Goal: Transaction & Acquisition: Purchase product/service

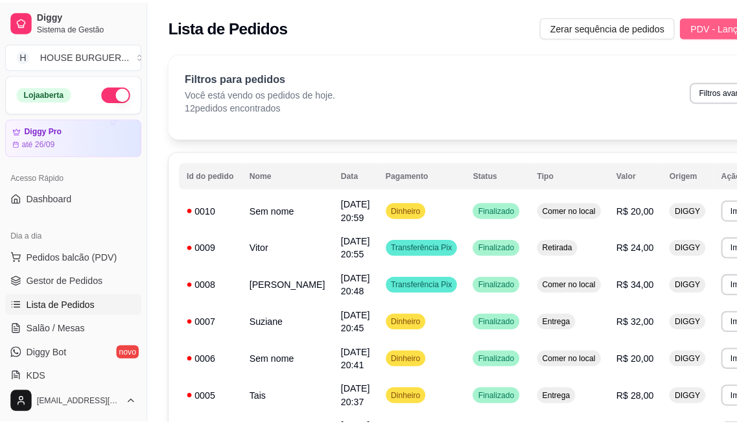
scroll to position [144, 0]
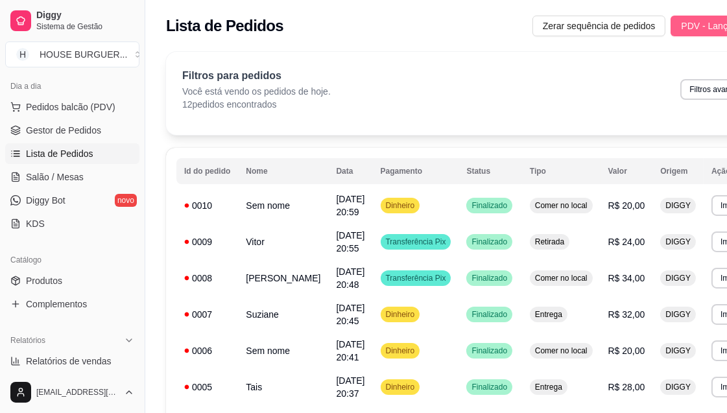
click at [681, 25] on span "PDV - Lançar pedido" at bounding box center [723, 26] width 84 height 14
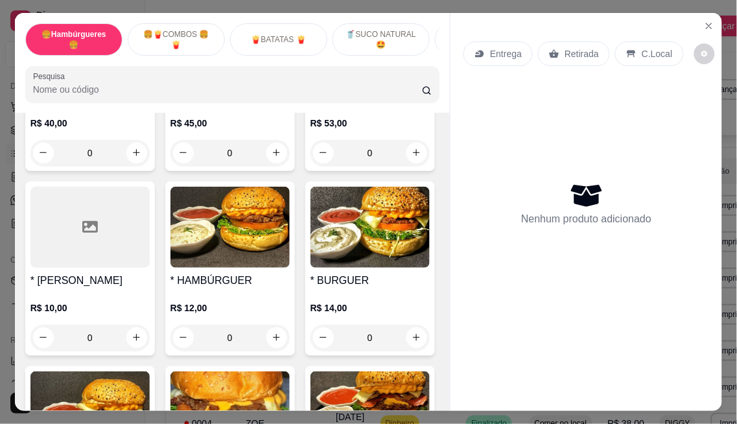
scroll to position [144, 0]
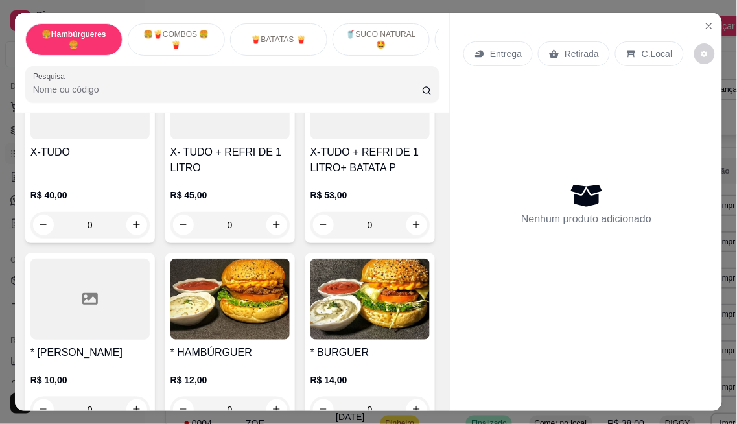
click at [274, 235] on div "0" at bounding box center [230, 225] width 119 height 26
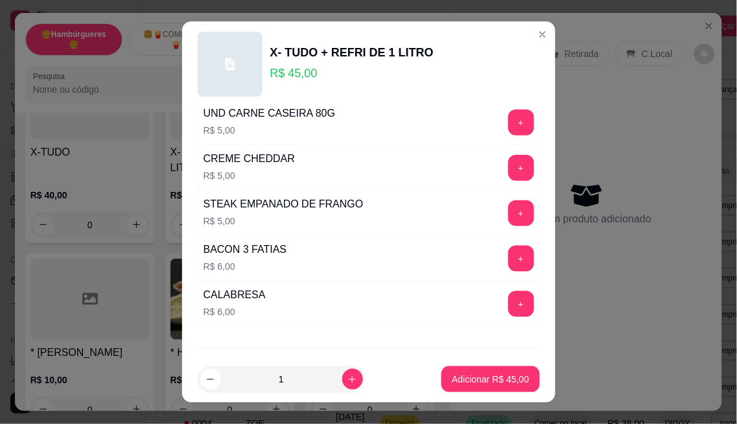
scroll to position [288, 0]
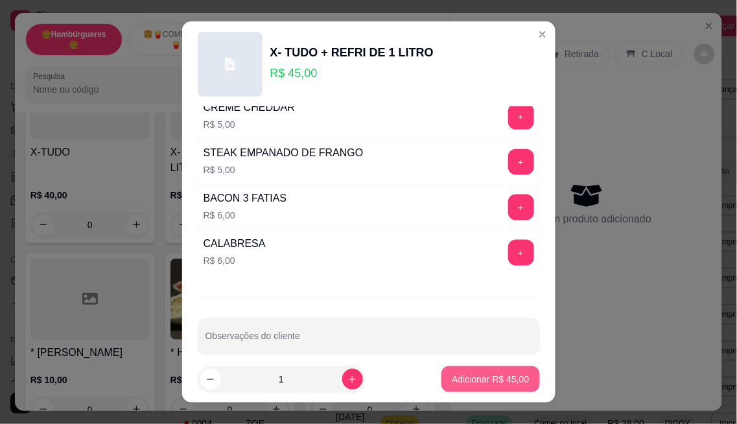
click at [503, 374] on p "Adicionar R$ 45,00" at bounding box center [490, 379] width 77 height 13
type input "1"
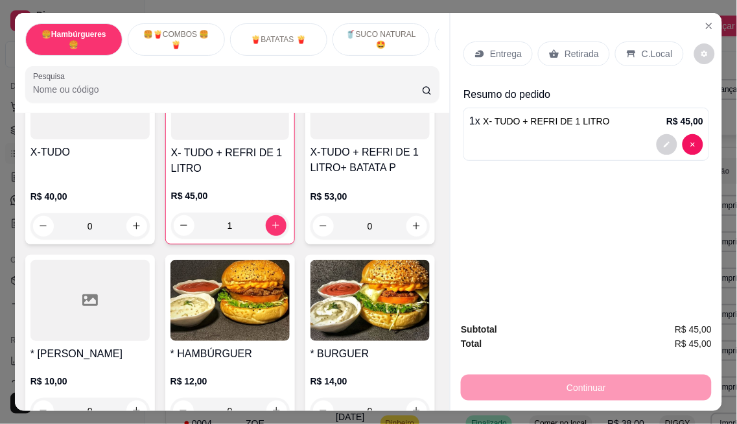
click at [592, 51] on div "Retirada" at bounding box center [574, 54] width 72 height 25
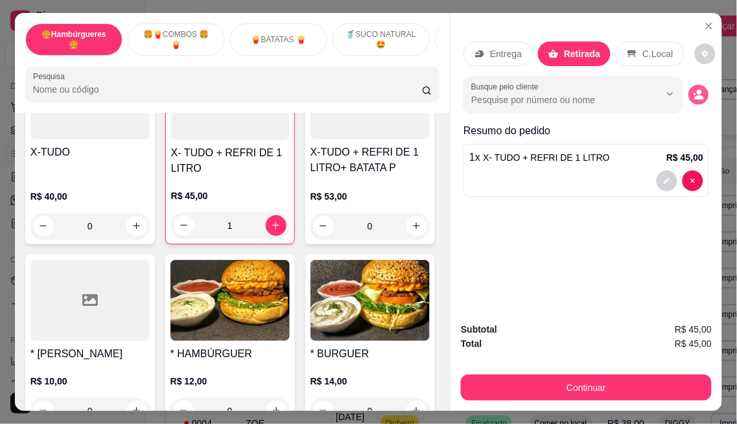
click at [701, 89] on button "decrease-product-quantity" at bounding box center [699, 94] width 20 height 20
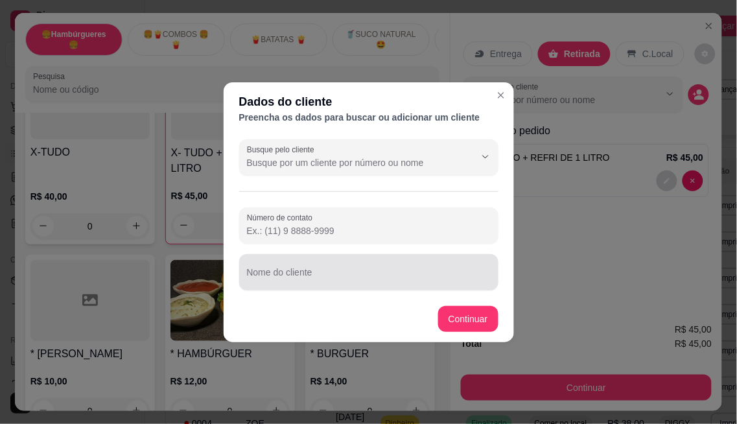
click at [332, 269] on div at bounding box center [369, 272] width 244 height 26
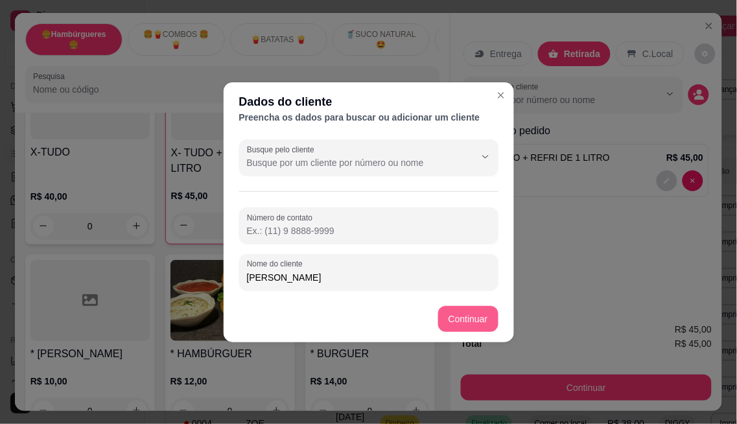
type input "[PERSON_NAME]"
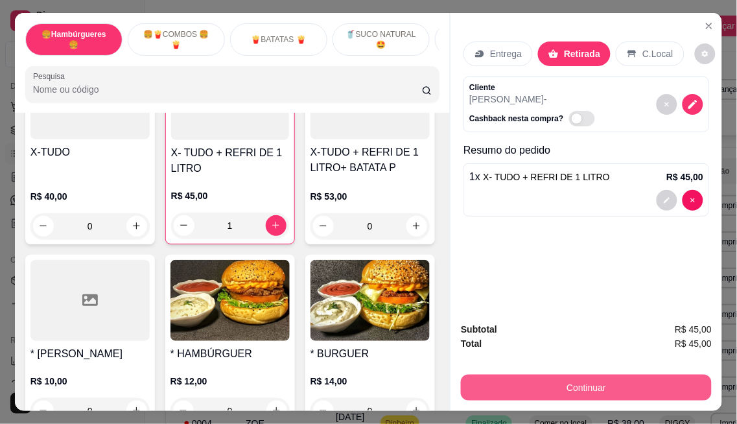
click at [597, 378] on button "Continuar" at bounding box center [586, 388] width 251 height 26
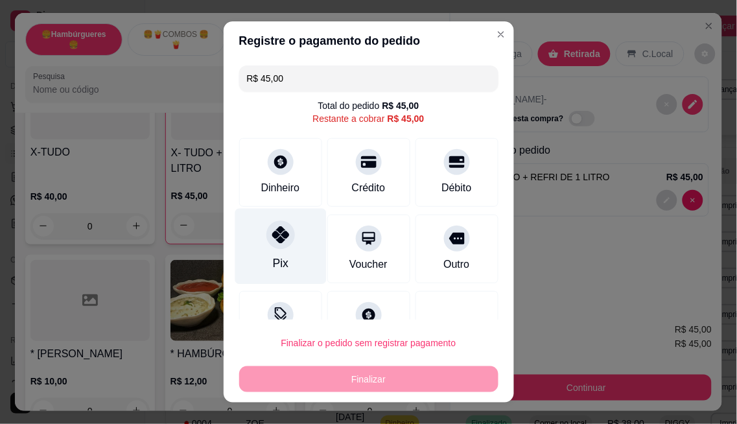
click at [276, 241] on icon at bounding box center [280, 234] width 17 height 17
type input "R$ 0,00"
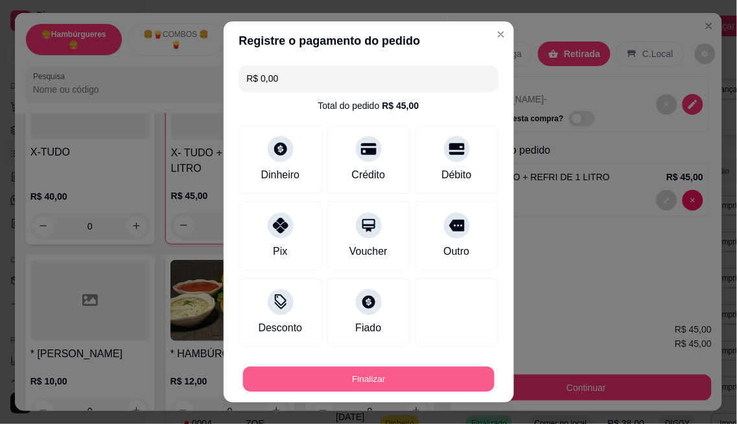
click at [363, 380] on button "Finalizar" at bounding box center [369, 379] width 252 height 25
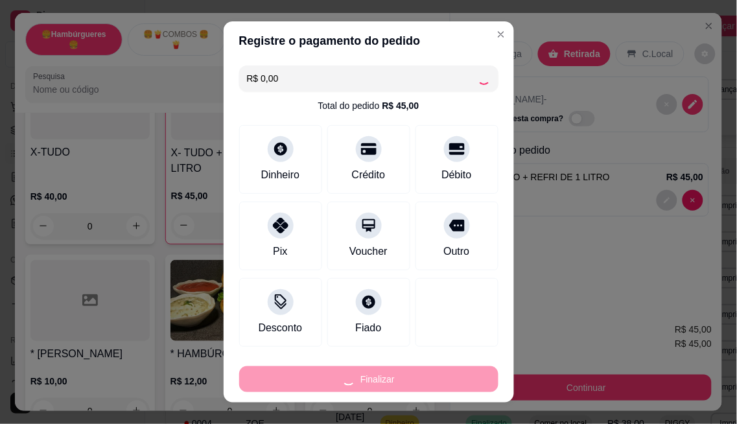
type input "0"
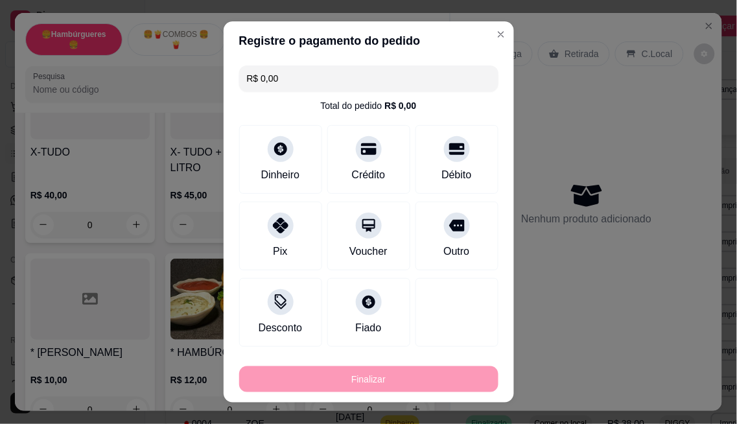
type input "-R$ 45,00"
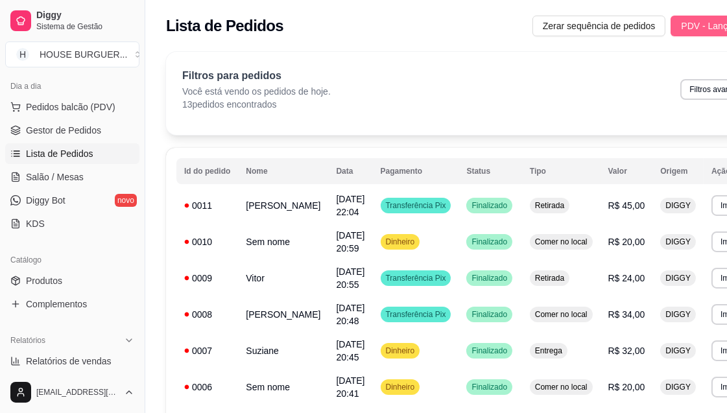
click at [697, 25] on span "PDV - Lançar pedido" at bounding box center [723, 26] width 84 height 14
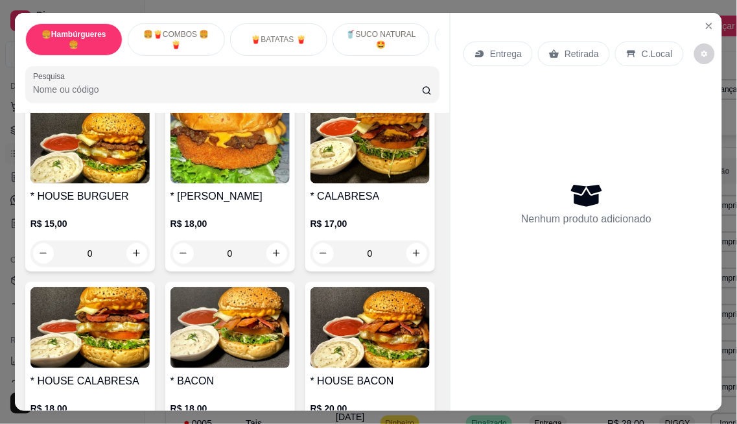
scroll to position [504, 0]
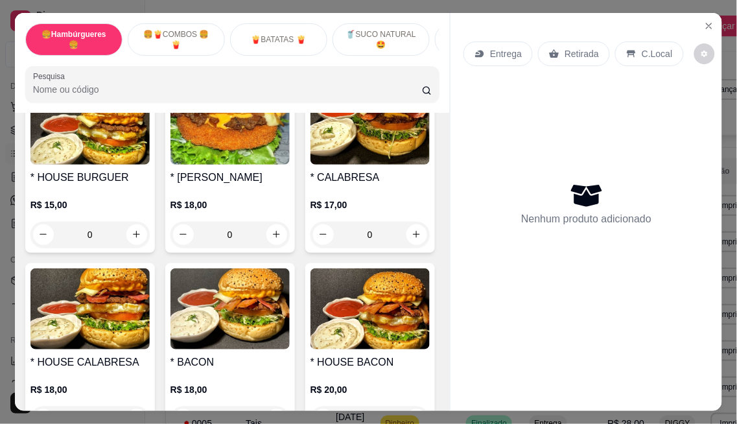
click at [171, 63] on div "0" at bounding box center [230, 50] width 119 height 26
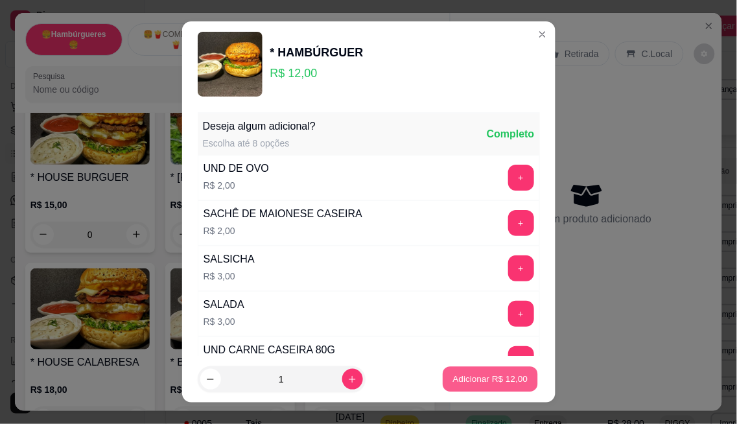
click at [470, 375] on p "Adicionar R$ 12,00" at bounding box center [490, 380] width 75 height 12
type input "1"
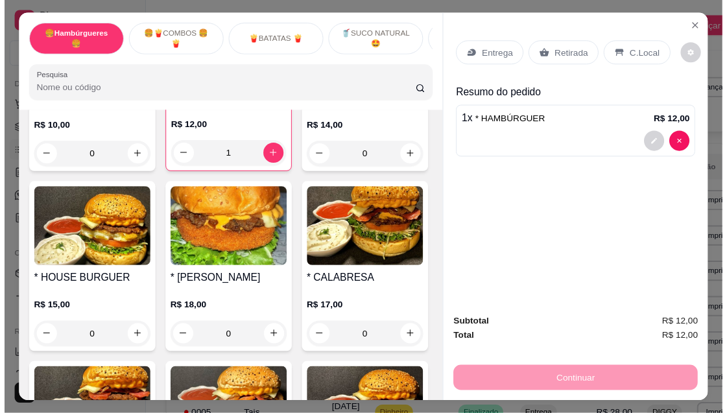
scroll to position [433, 0]
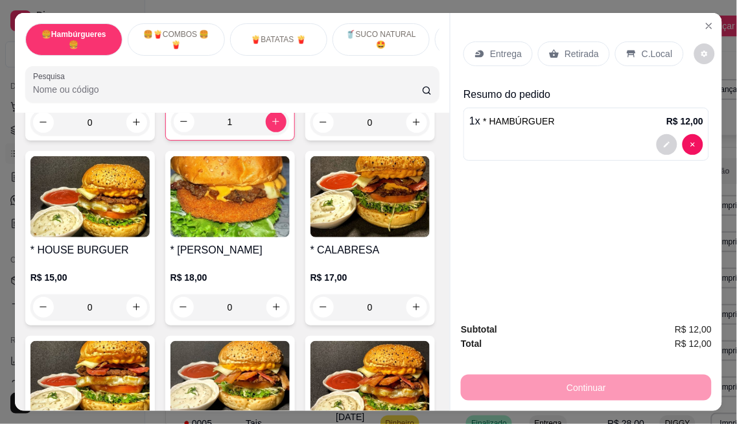
click at [584, 49] on p "Retirada" at bounding box center [582, 53] width 34 height 13
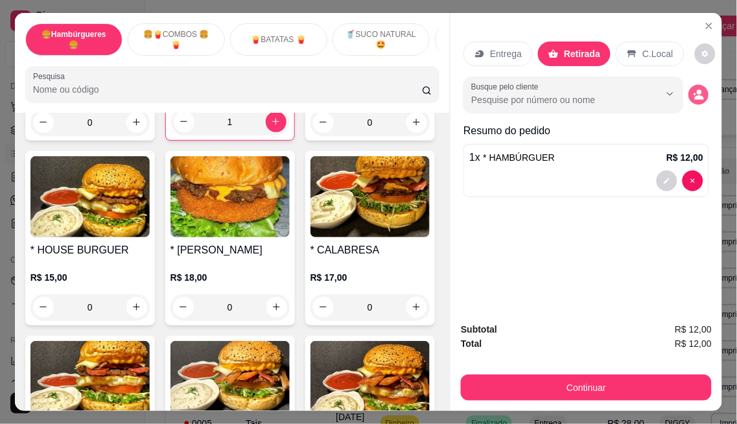
click at [691, 97] on button "decrease-product-quantity" at bounding box center [699, 94] width 20 height 20
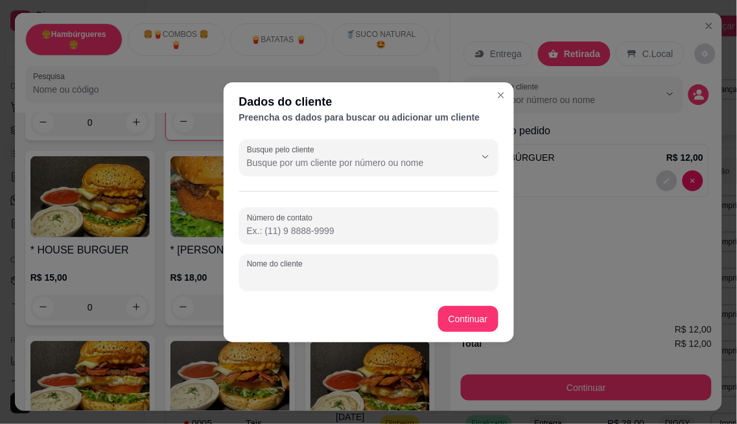
click at [422, 274] on input "Nome do cliente" at bounding box center [369, 277] width 244 height 13
type input "[PERSON_NAME]"
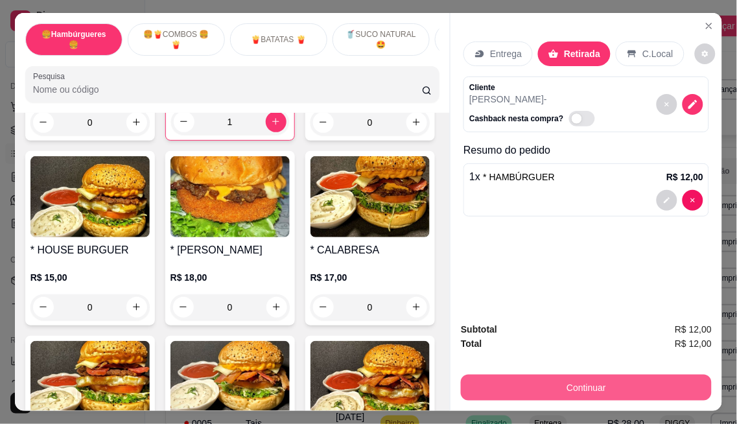
click at [587, 380] on button "Continuar" at bounding box center [586, 388] width 251 height 26
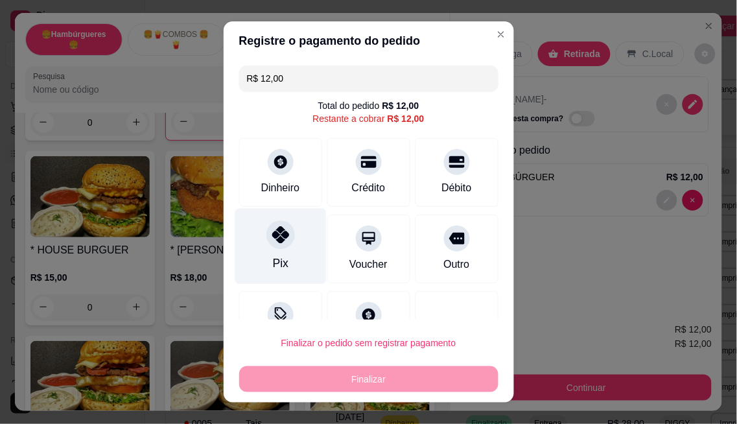
click at [283, 236] on div at bounding box center [281, 235] width 29 height 29
type input "R$ 0,00"
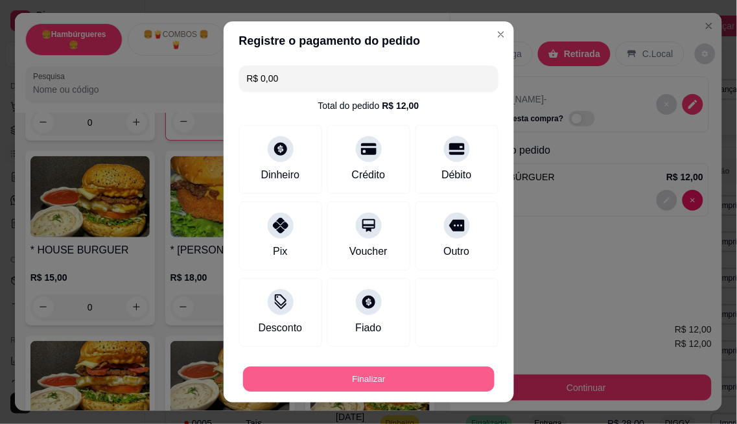
click at [430, 383] on button "Finalizar" at bounding box center [369, 379] width 252 height 25
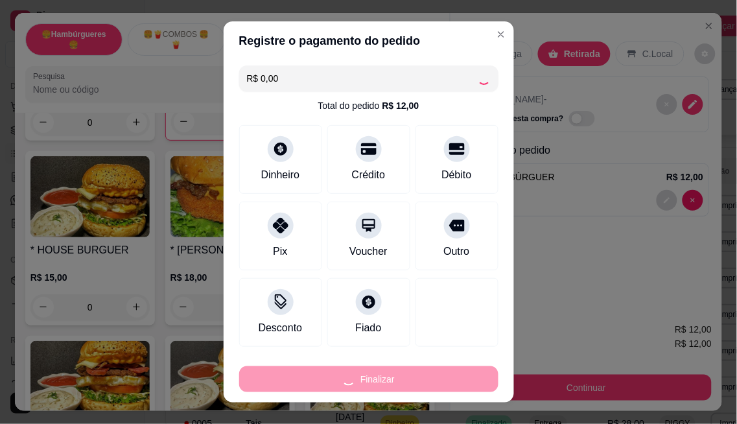
type input "0"
type input "-R$ 12,00"
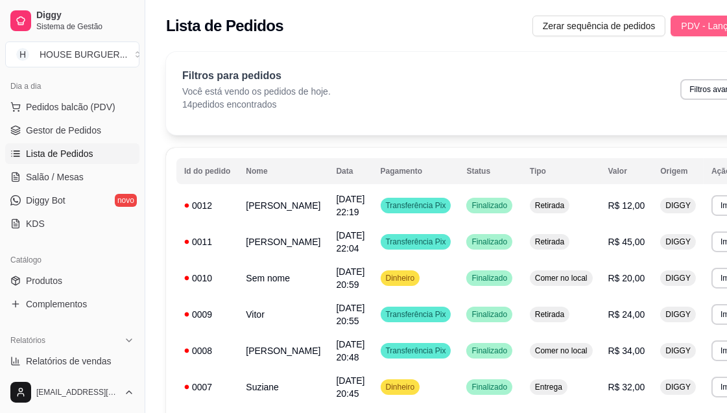
click at [690, 29] on span "PDV - Lançar pedido" at bounding box center [723, 26] width 84 height 14
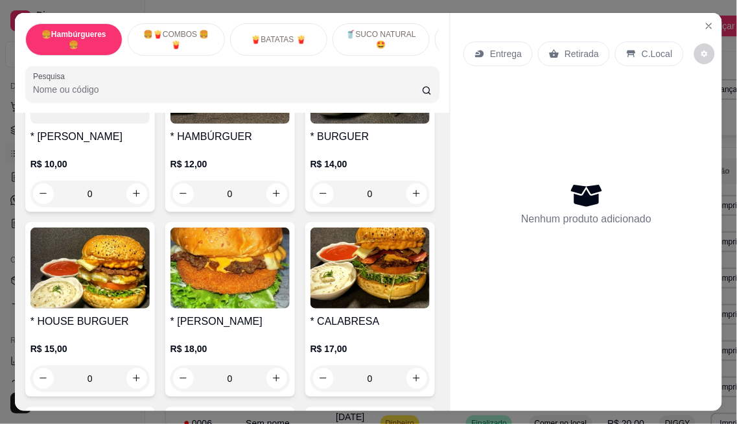
scroll to position [432, 0]
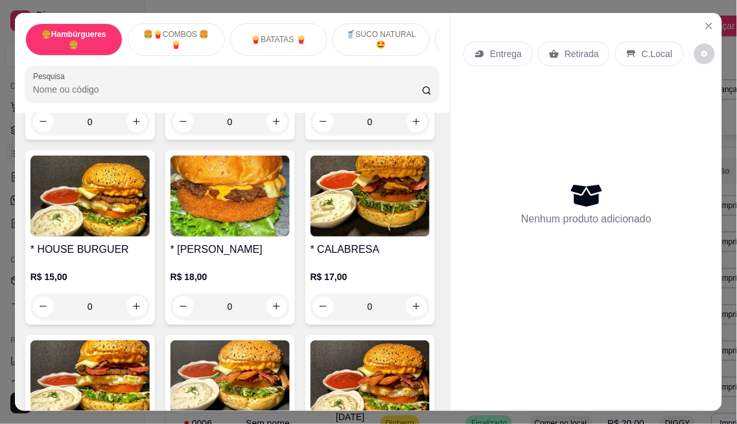
click at [311, 135] on div "0" at bounding box center [370, 122] width 119 height 26
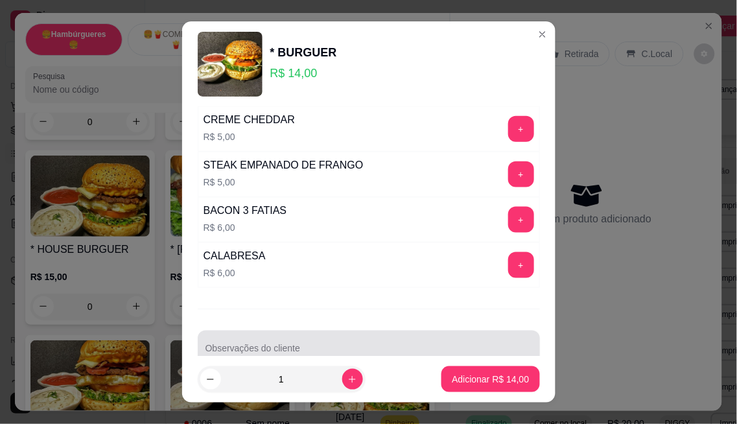
scroll to position [288, 0]
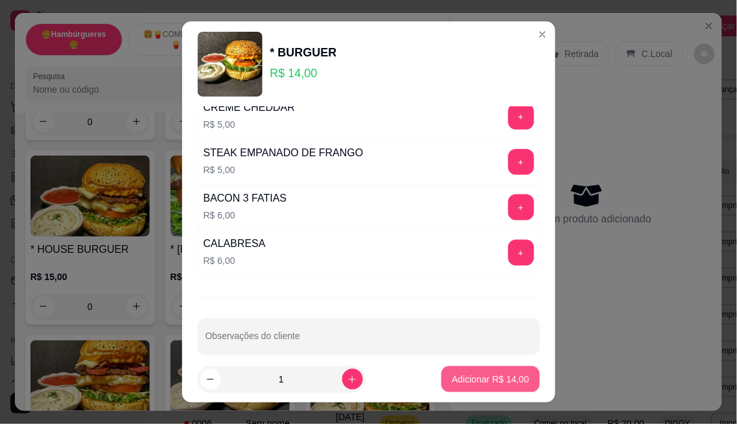
click at [453, 379] on p "Adicionar R$ 14,00" at bounding box center [490, 379] width 77 height 13
type input "1"
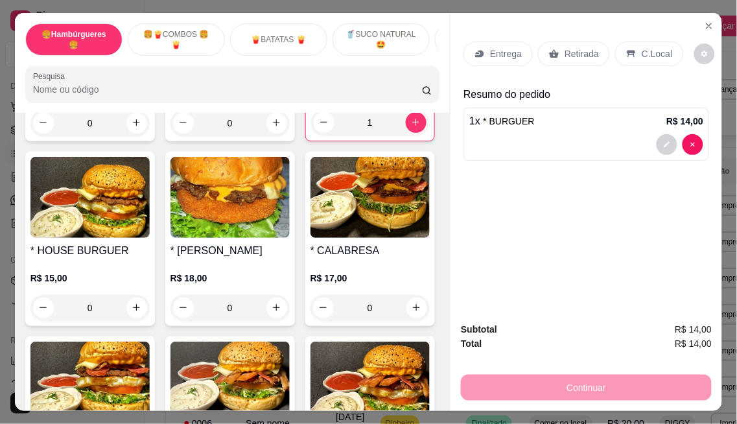
click at [375, 37] on p "🥤SUCO NATURAL 🤩" at bounding box center [381, 39] width 75 height 21
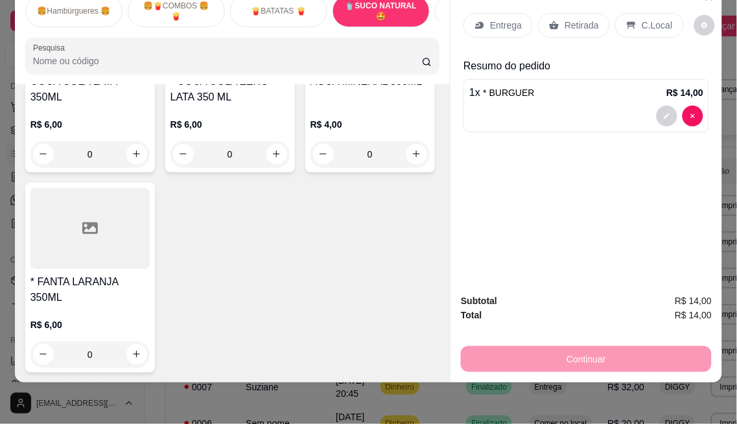
scroll to position [3404, 0]
type input "1"
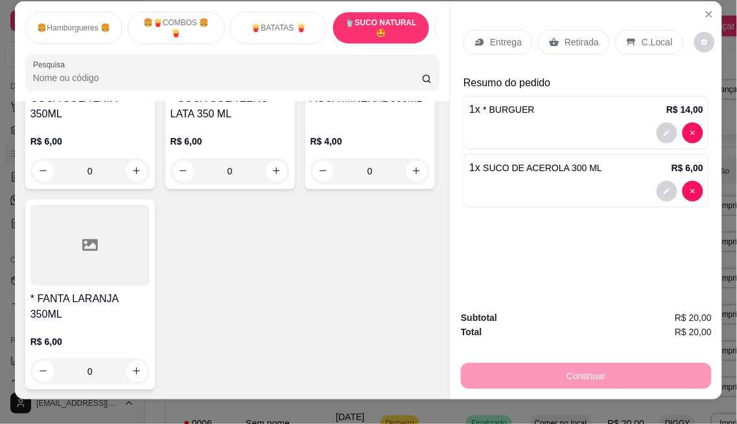
scroll to position [0, 0]
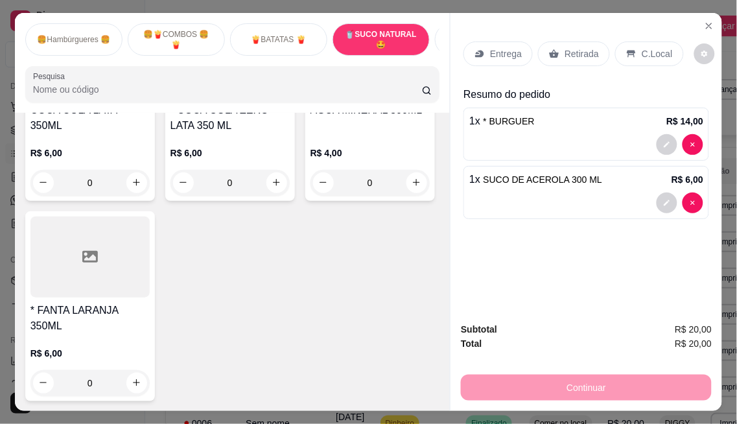
click at [579, 53] on p "Retirada" at bounding box center [582, 53] width 34 height 13
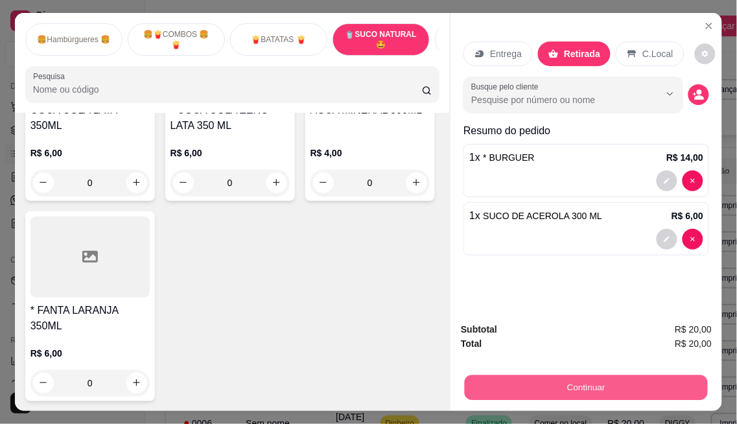
click at [605, 383] on button "Continuar" at bounding box center [586, 388] width 243 height 25
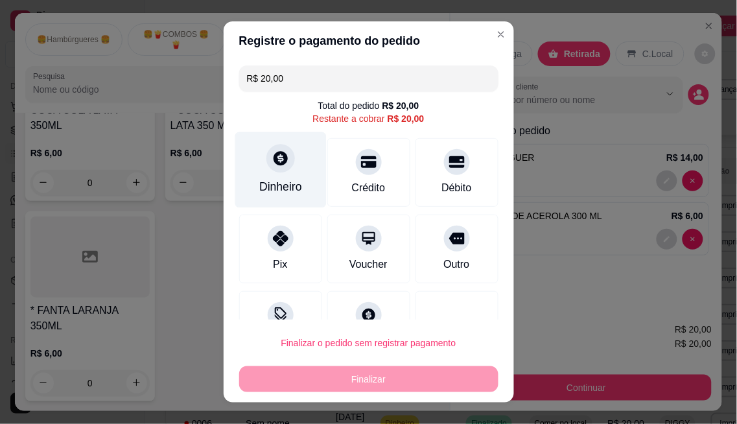
click at [270, 176] on div "Dinheiro" at bounding box center [280, 170] width 91 height 76
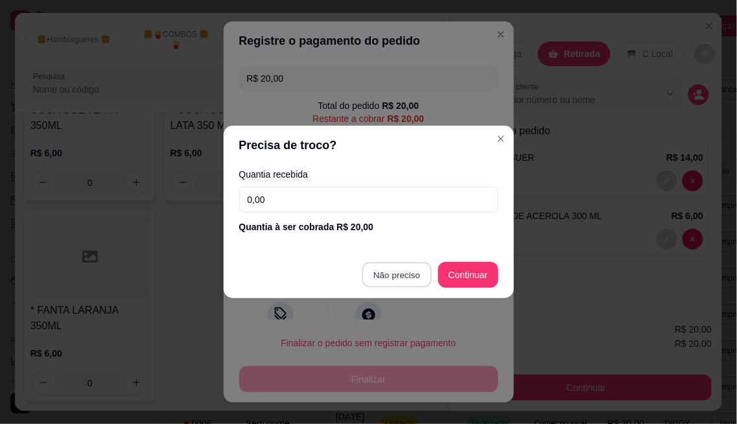
type input "R$ 0,00"
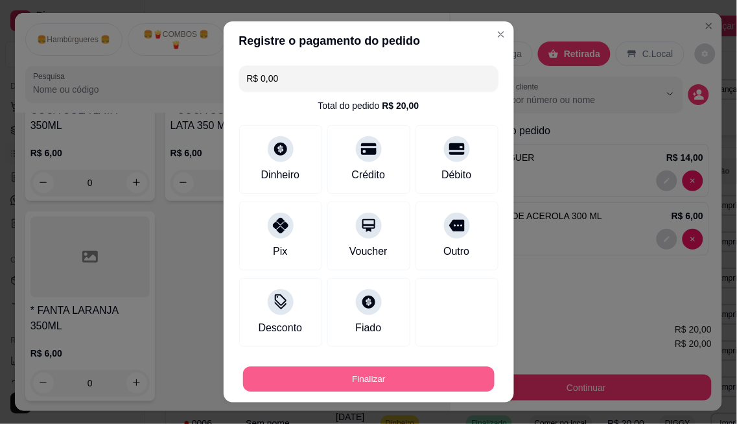
click at [385, 378] on button "Finalizar" at bounding box center [369, 379] width 252 height 25
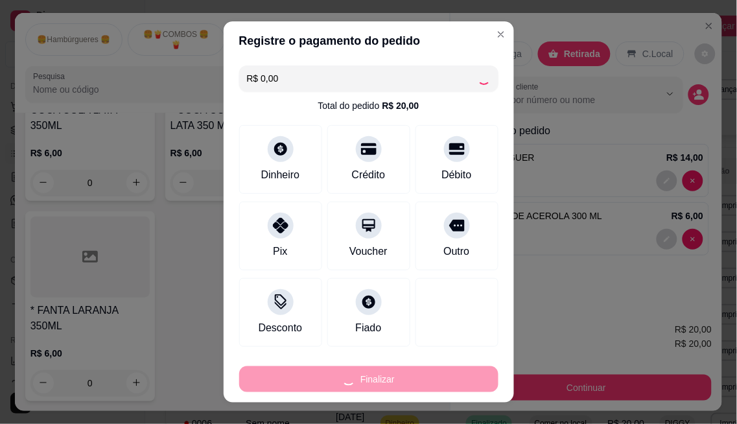
type input "0"
type input "-R$ 20,00"
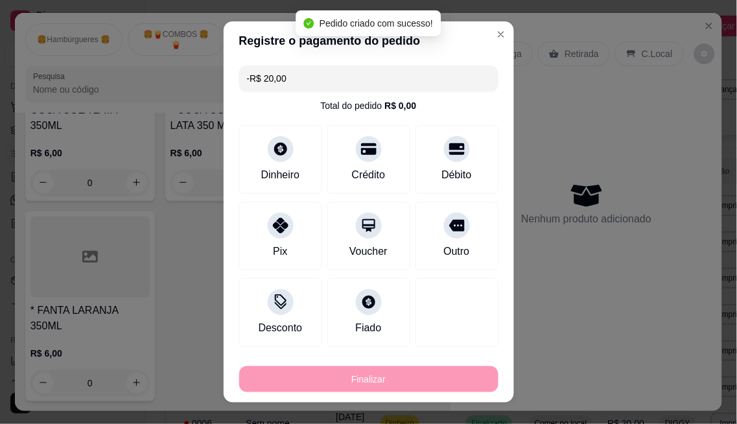
scroll to position [3403, 0]
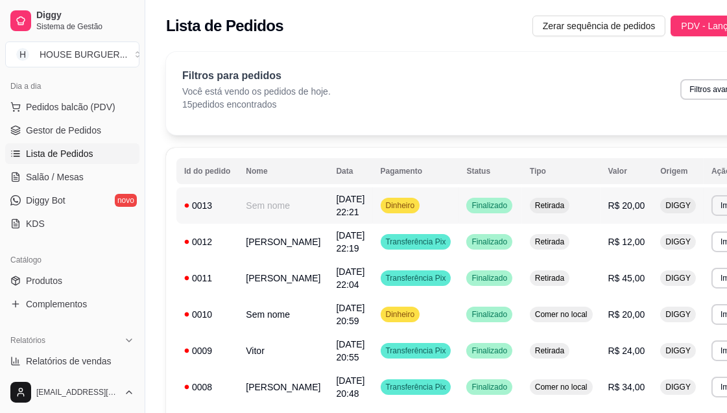
click at [294, 214] on td "Sem nome" at bounding box center [283, 205] width 90 height 36
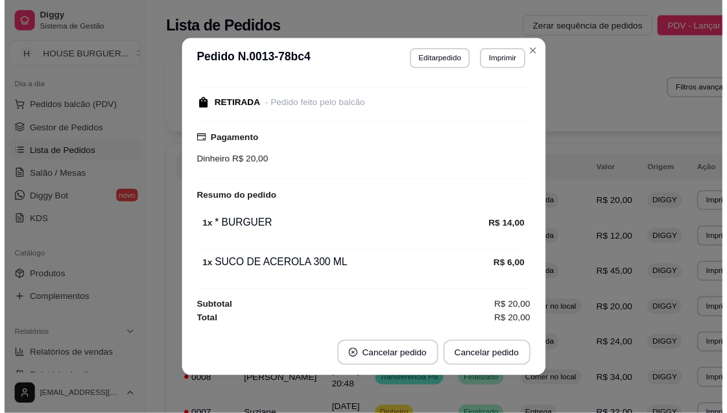
scroll to position [73, 0]
